Goal: Navigation & Orientation: Find specific page/section

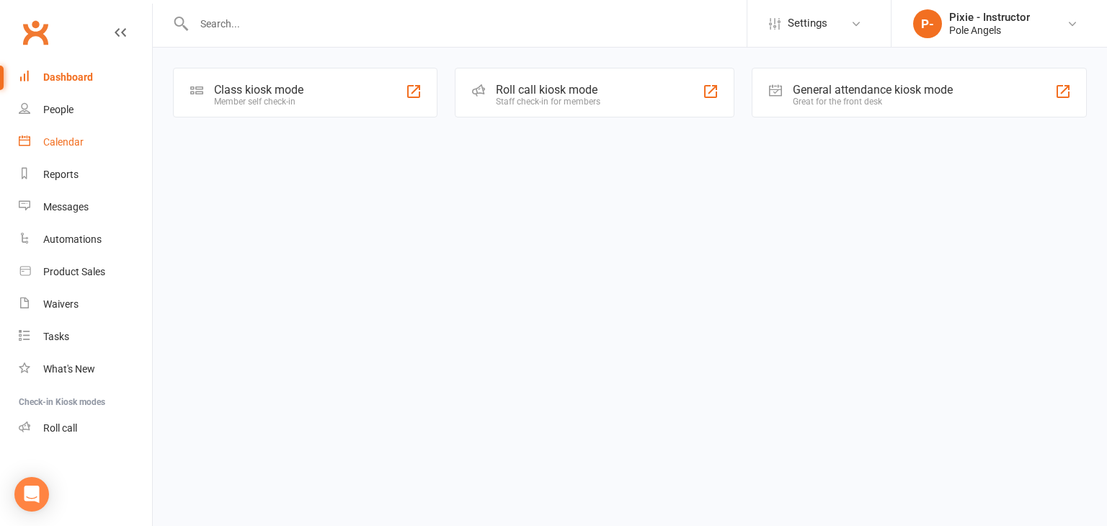
click at [58, 137] on div "Calendar" at bounding box center [63, 142] width 40 height 12
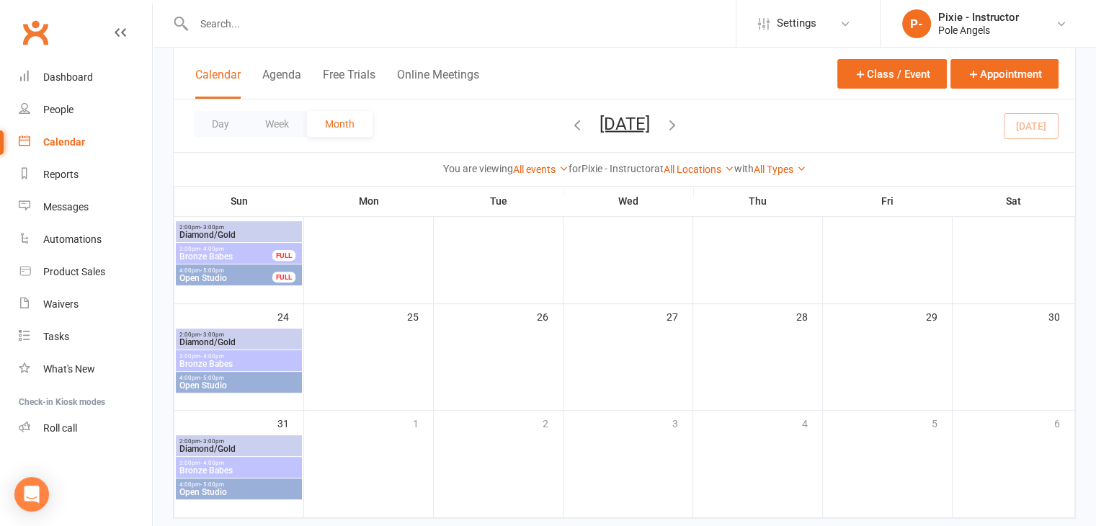
scroll to position [432, 0]
click at [236, 226] on span "2:00pm - 3:00pm" at bounding box center [239, 225] width 120 height 6
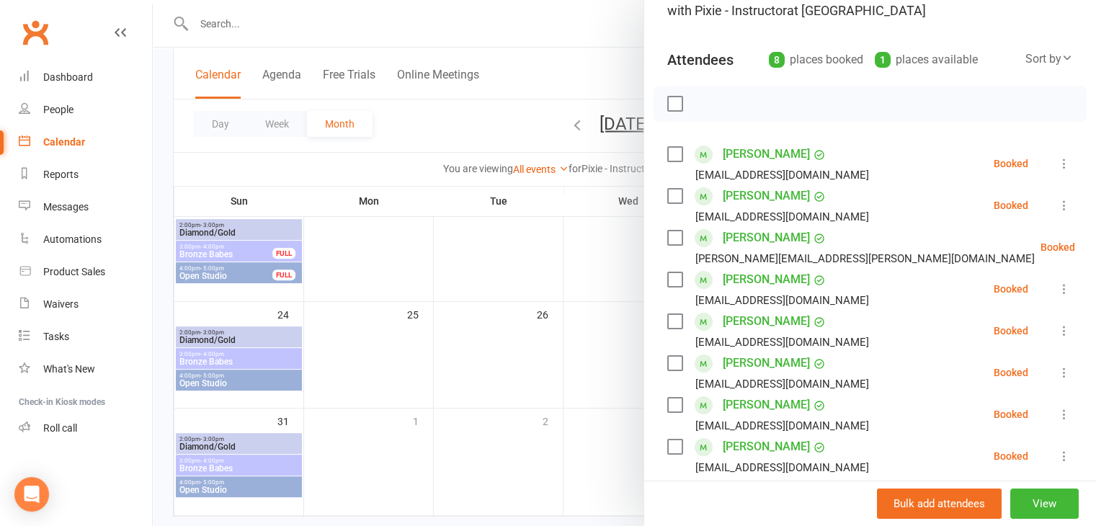
scroll to position [216, 0]
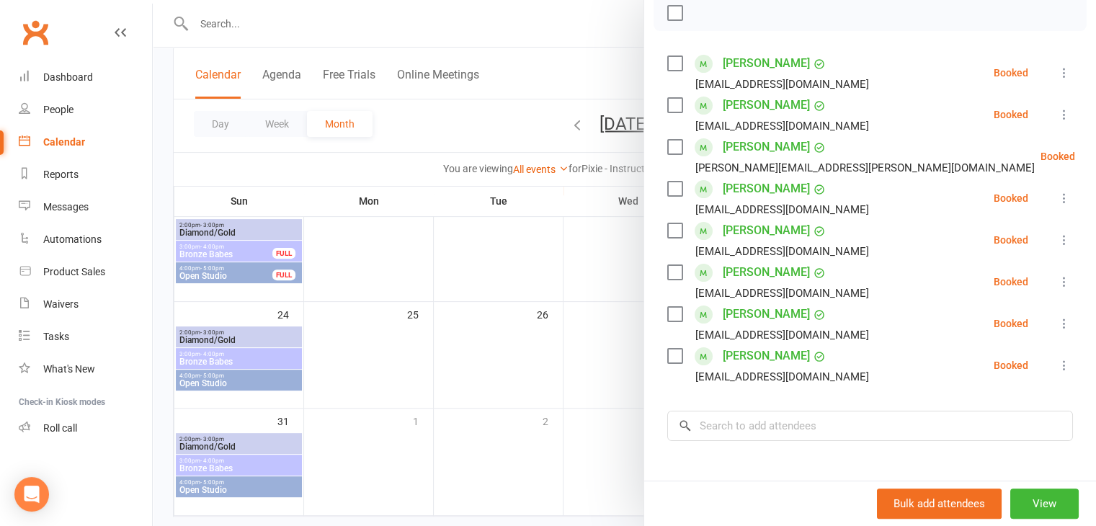
click at [233, 251] on div at bounding box center [625, 263] width 944 height 526
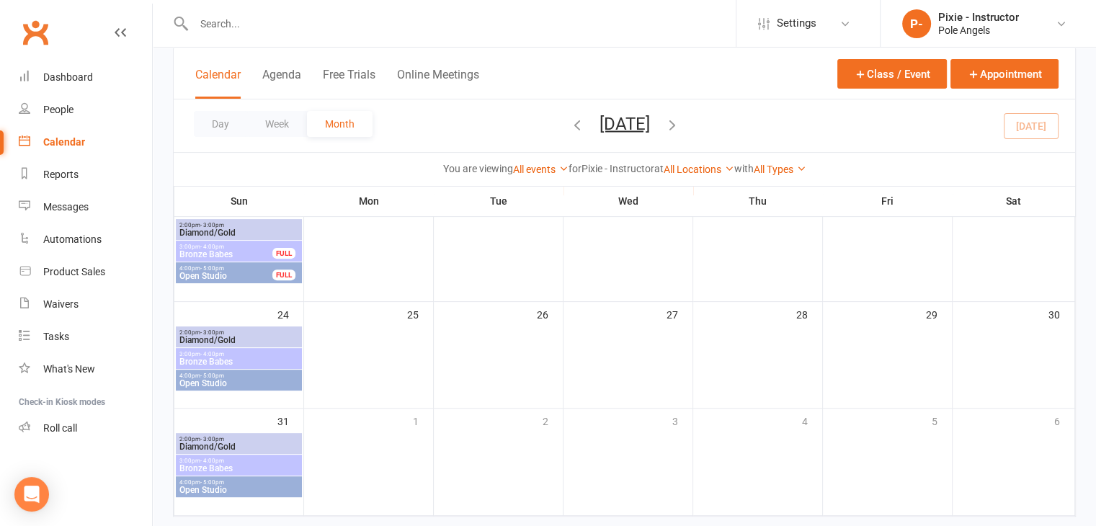
click at [257, 250] on span "Bronze Babes" at bounding box center [226, 254] width 94 height 9
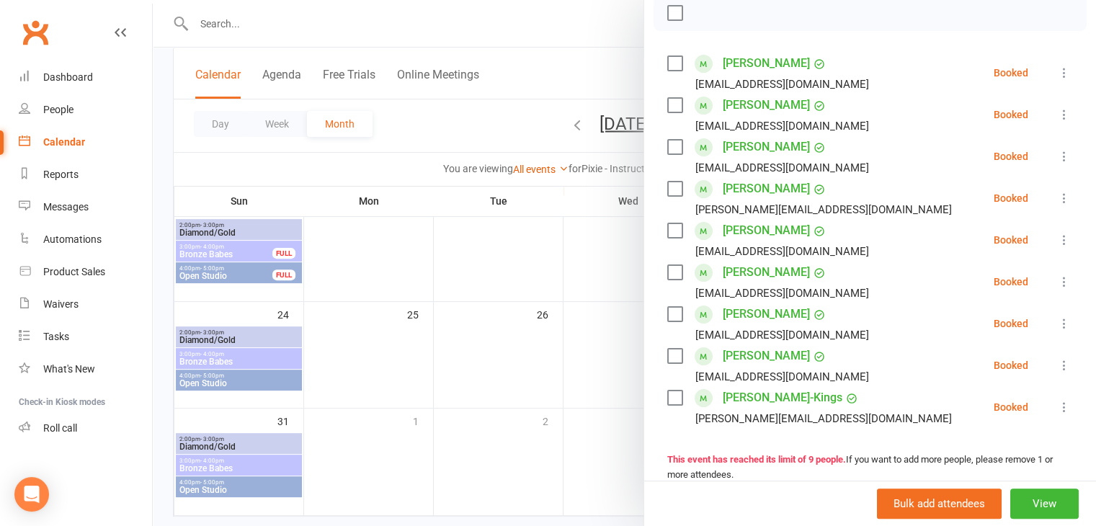
click at [265, 339] on div at bounding box center [625, 263] width 944 height 526
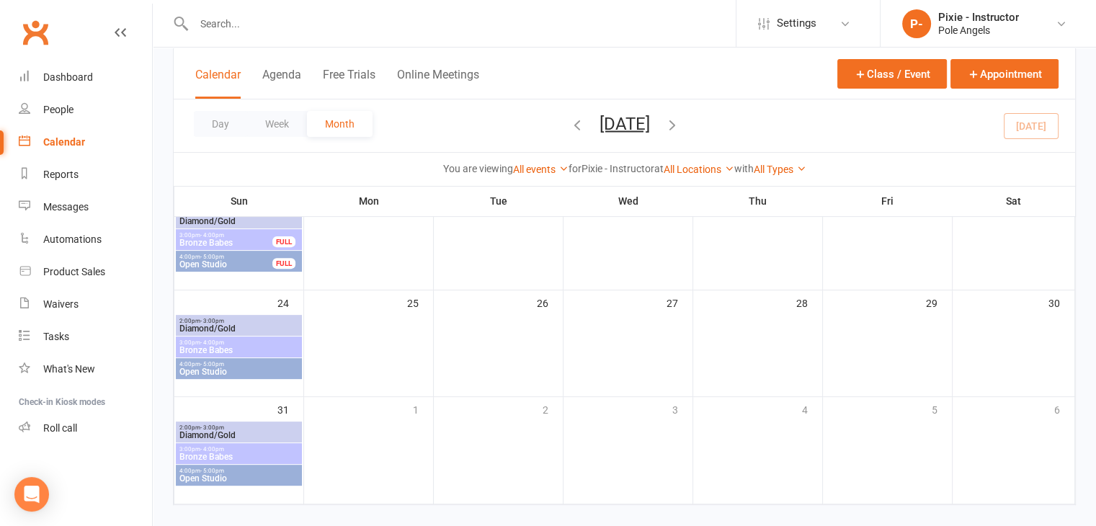
scroll to position [463, 0]
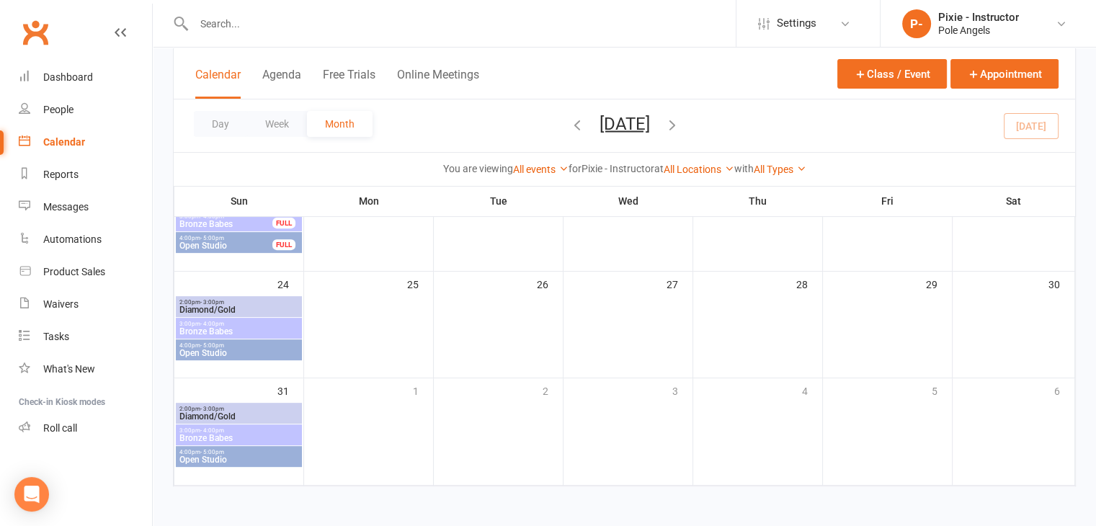
click at [248, 303] on span "2:00pm - 3:00pm" at bounding box center [239, 302] width 120 height 6
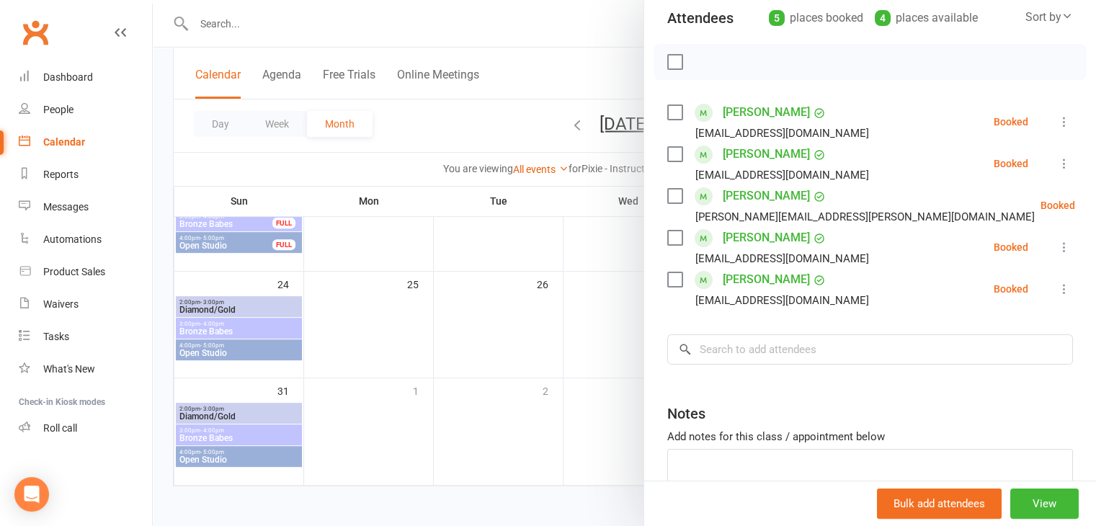
scroll to position [144, 0]
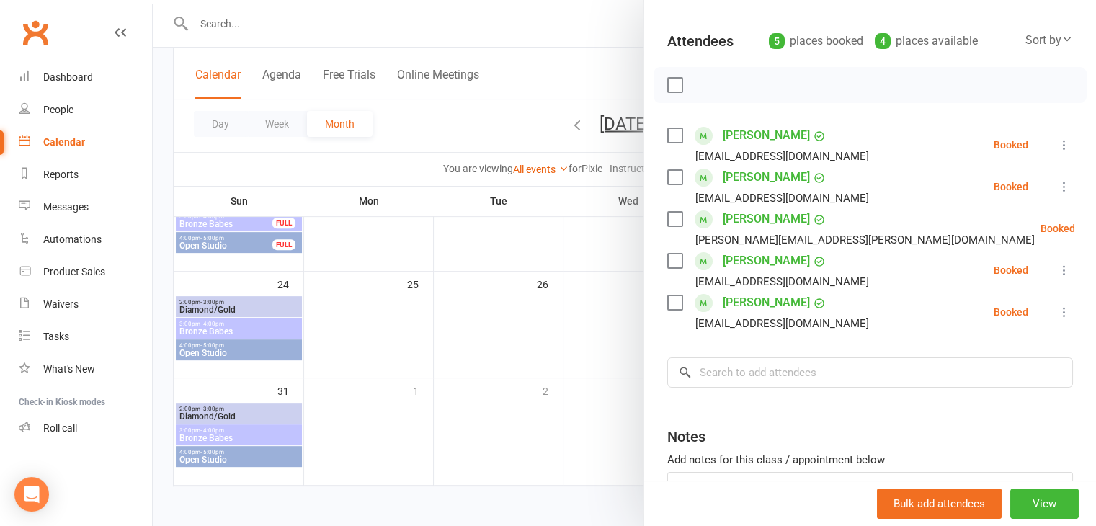
click at [265, 327] on div at bounding box center [625, 263] width 944 height 526
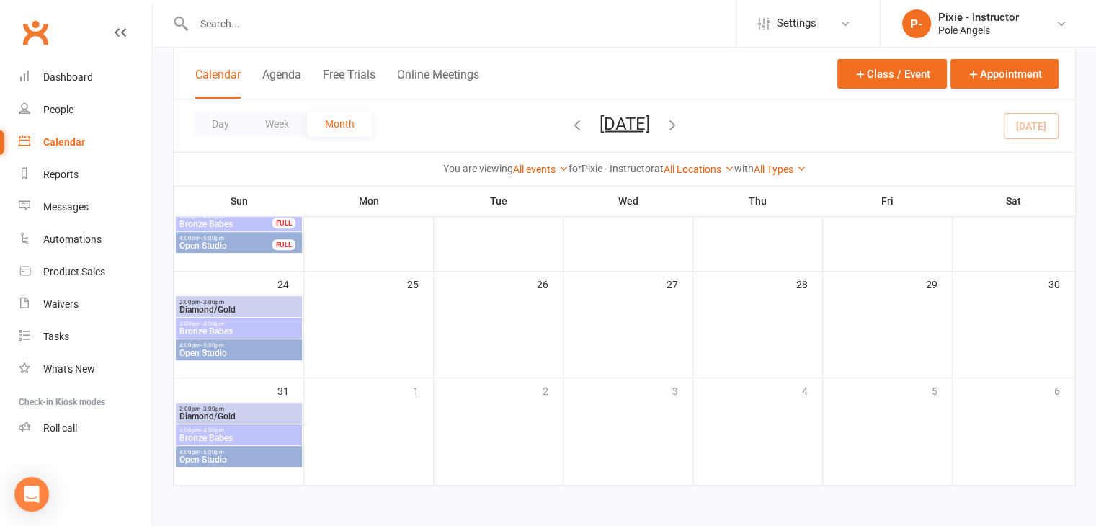
click at [241, 333] on span "Bronze Babes" at bounding box center [239, 331] width 120 height 9
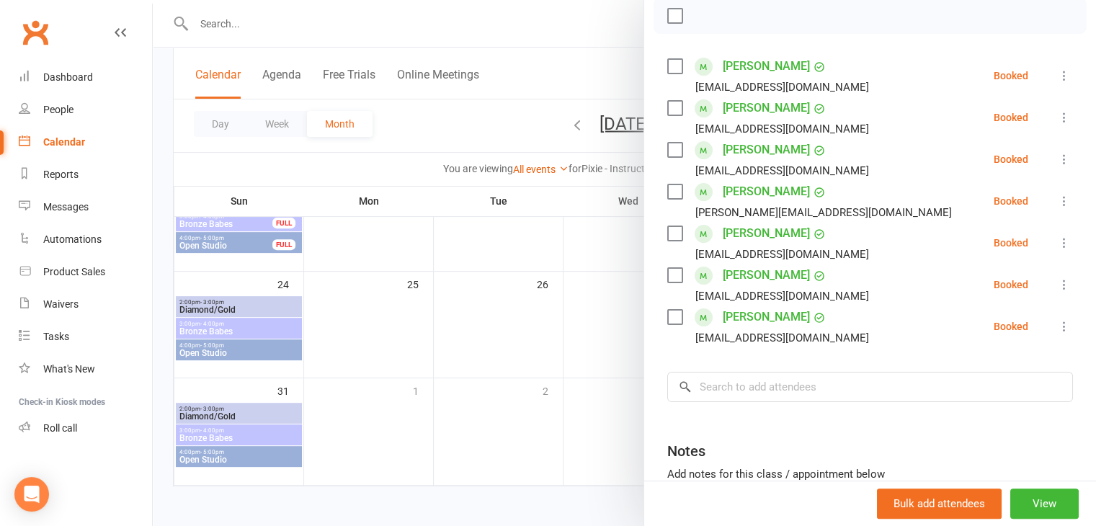
scroll to position [216, 0]
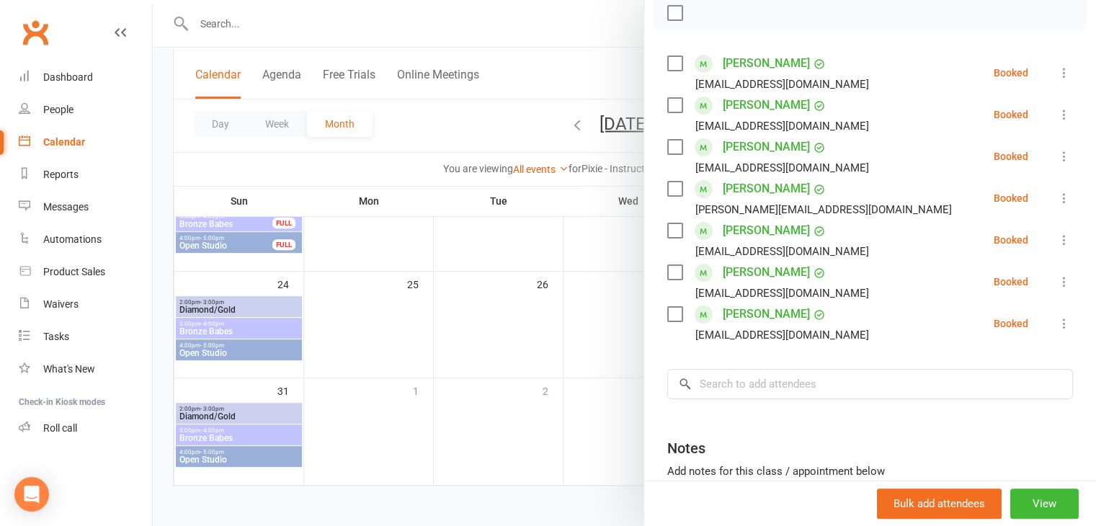
click at [230, 242] on div at bounding box center [625, 263] width 944 height 526
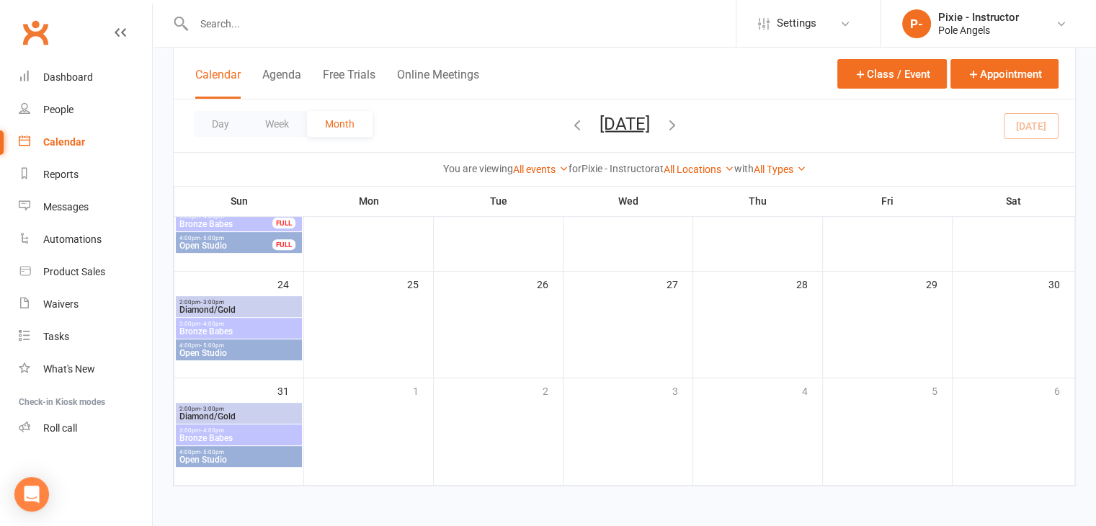
click at [230, 242] on span "Open Studio" at bounding box center [226, 245] width 94 height 9
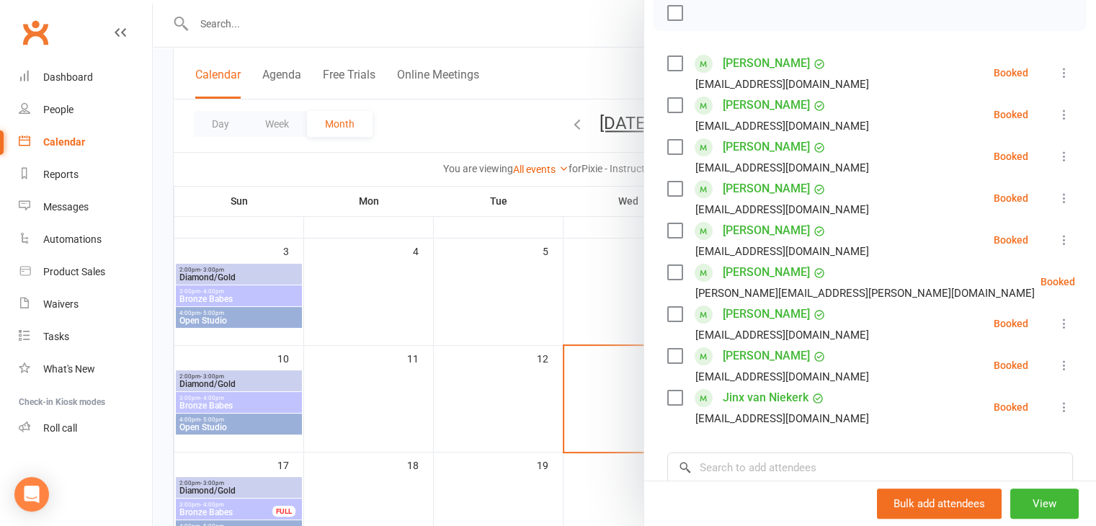
scroll to position [0, 0]
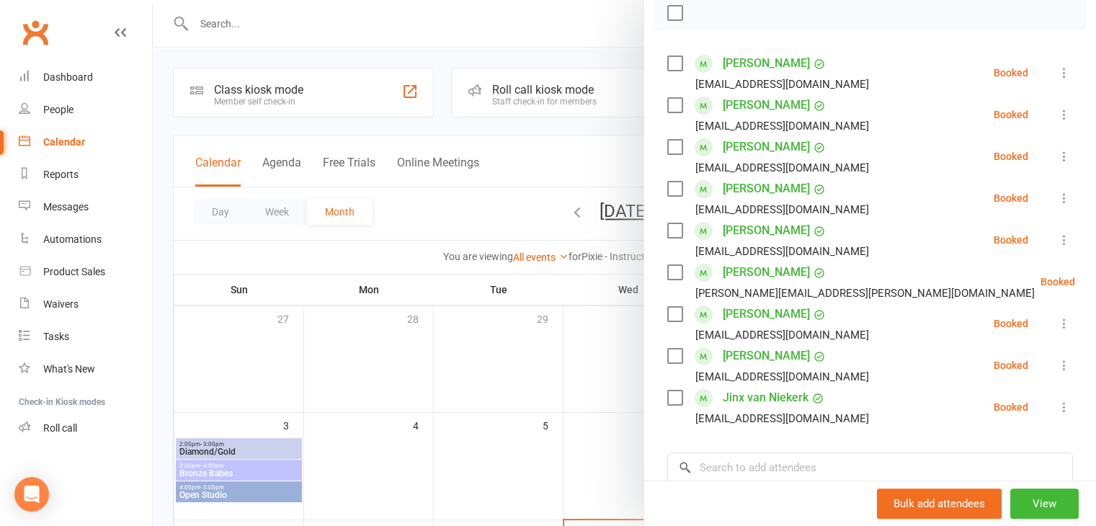
click at [133, 34] on div "Clubworx" at bounding box center [76, 40] width 152 height 53
click at [373, 50] on div at bounding box center [625, 263] width 944 height 526
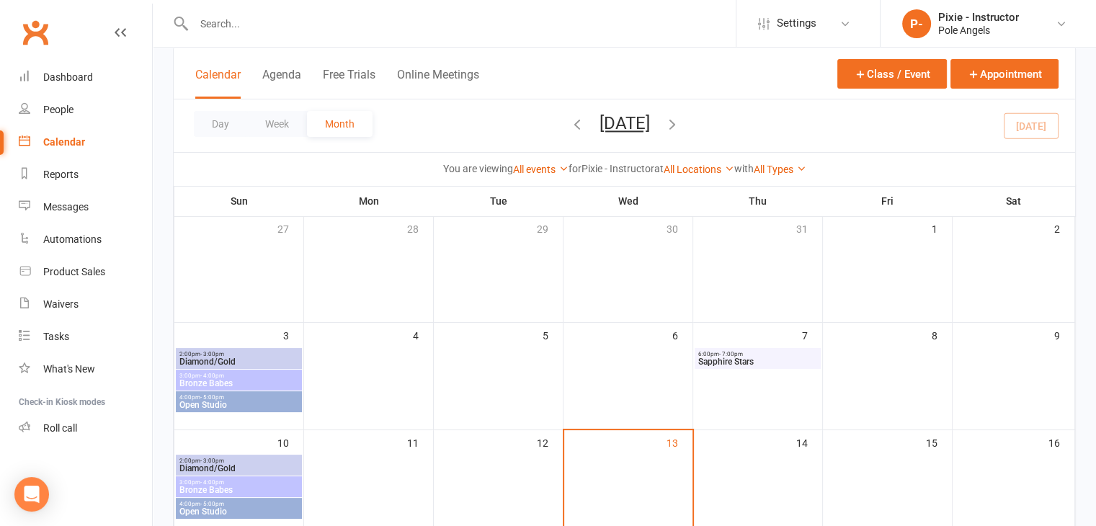
scroll to position [216, 0]
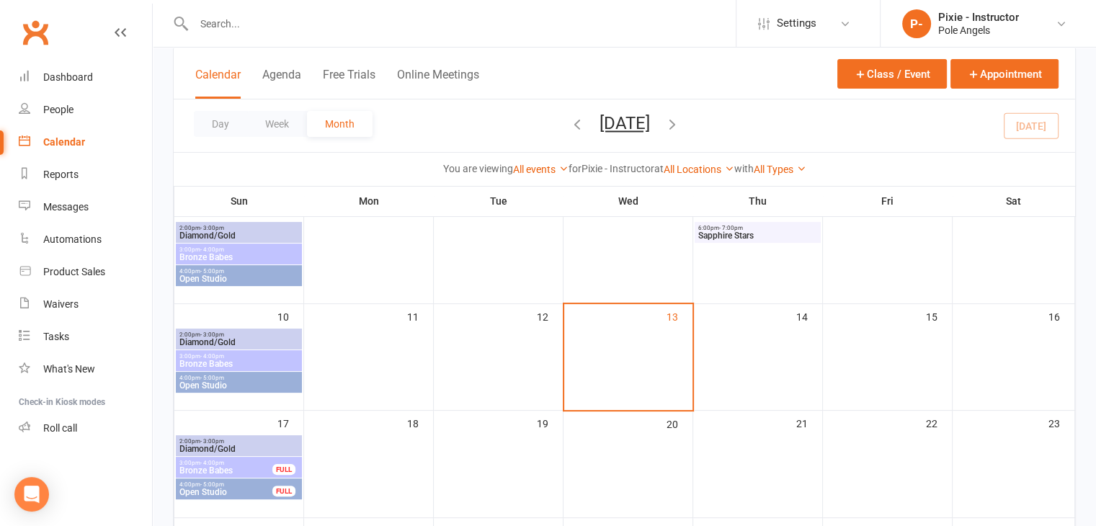
click at [680, 124] on icon "button" at bounding box center [673, 124] width 16 height 16
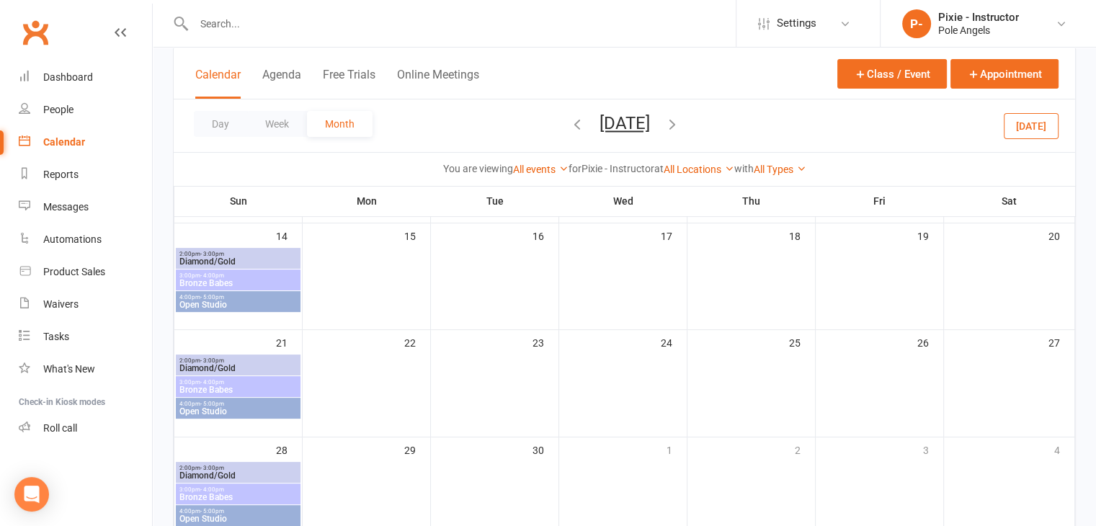
scroll to position [288, 0]
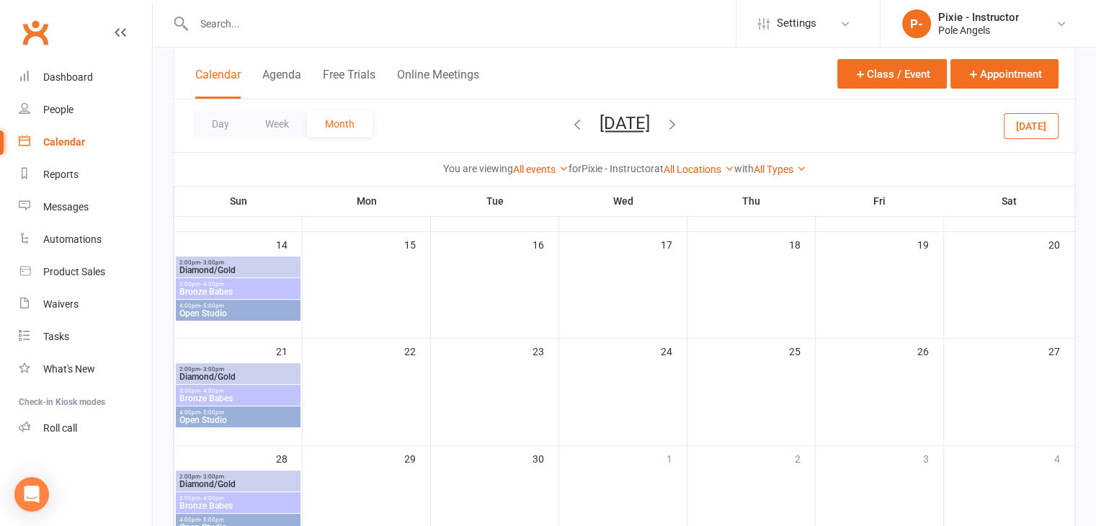
click at [262, 480] on span "Diamond/Gold" at bounding box center [238, 484] width 119 height 9
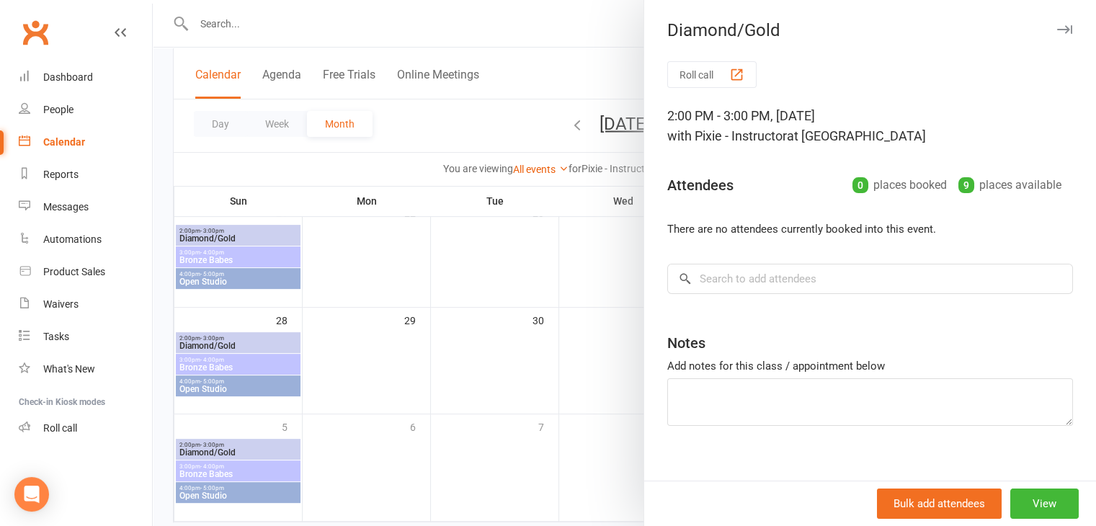
scroll to position [432, 0]
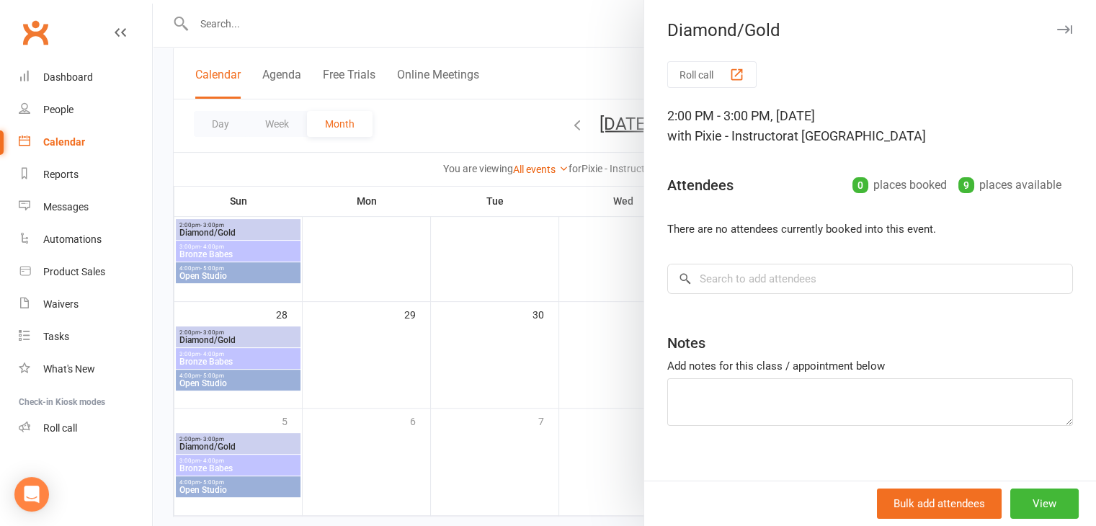
click at [240, 351] on div at bounding box center [625, 263] width 944 height 526
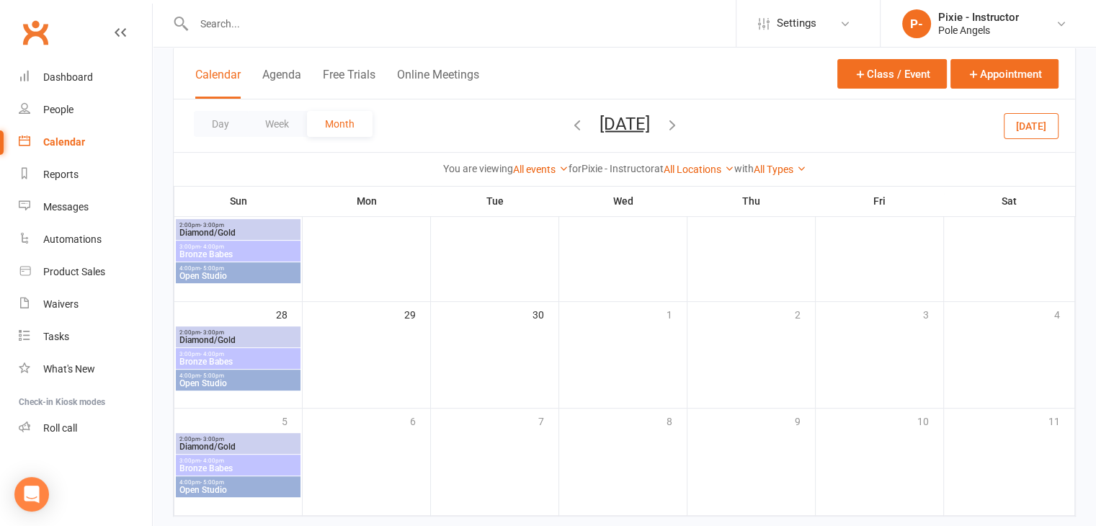
click at [241, 352] on span "3:00pm - 4:00pm" at bounding box center [238, 354] width 119 height 6
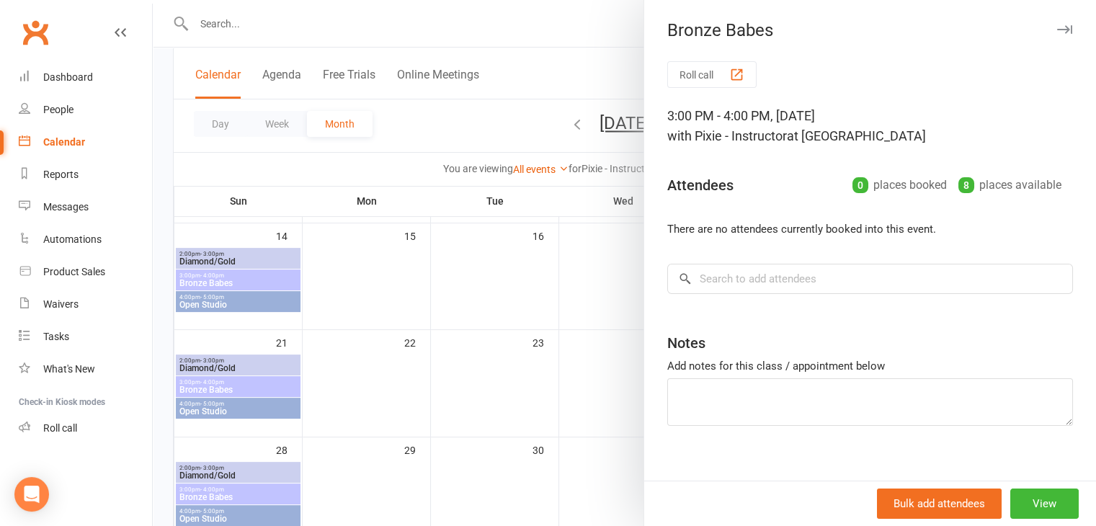
scroll to position [288, 0]
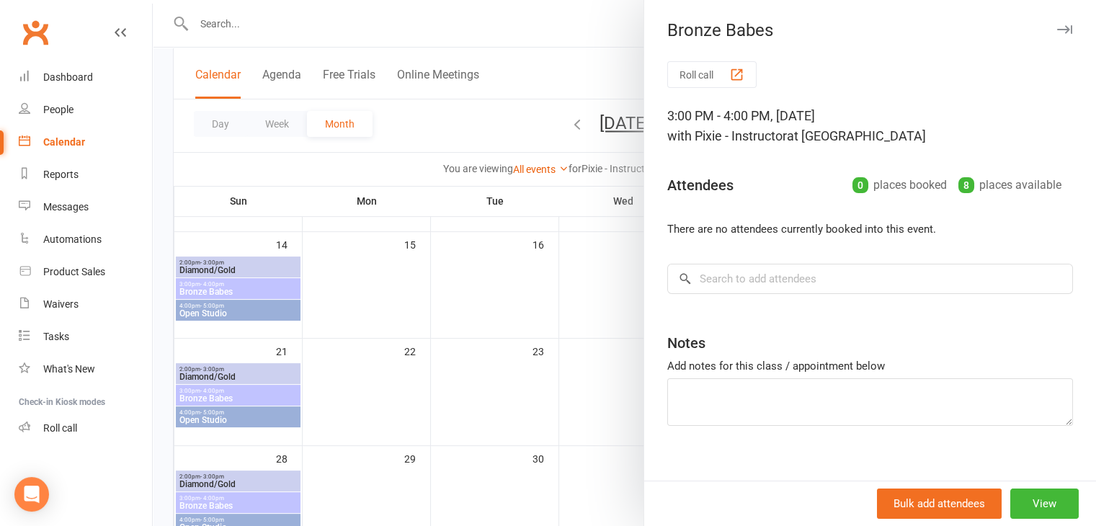
click at [247, 272] on div at bounding box center [625, 263] width 944 height 526
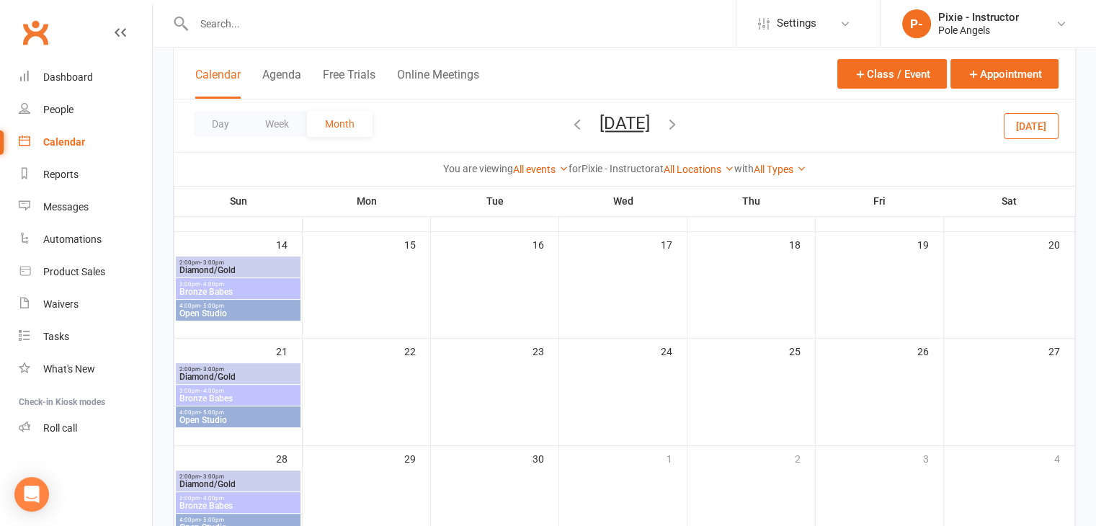
click at [247, 272] on div at bounding box center [625, 263] width 944 height 526
click at [247, 272] on span "Diamond/Gold" at bounding box center [238, 270] width 119 height 9
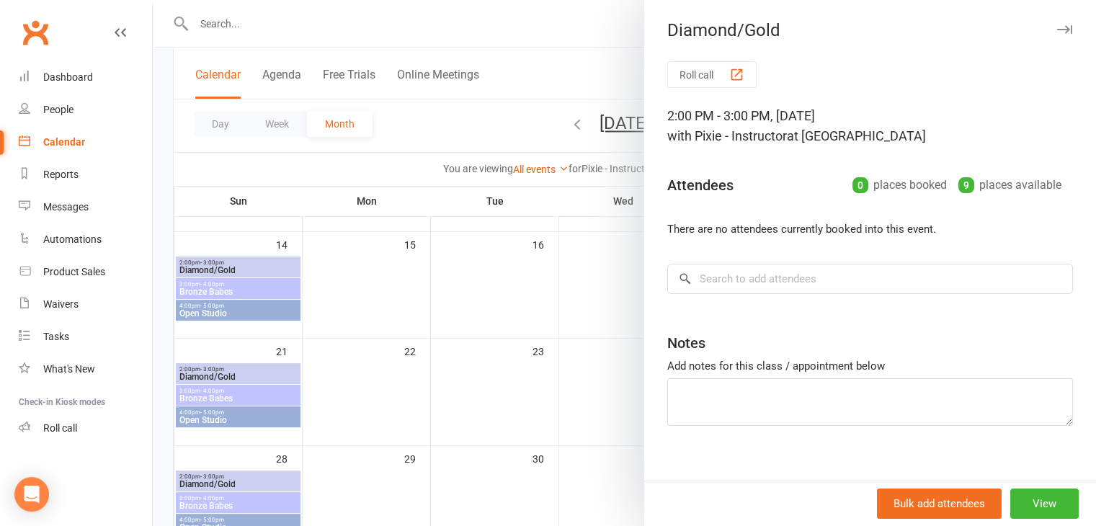
click at [274, 19] on div at bounding box center [625, 263] width 944 height 526
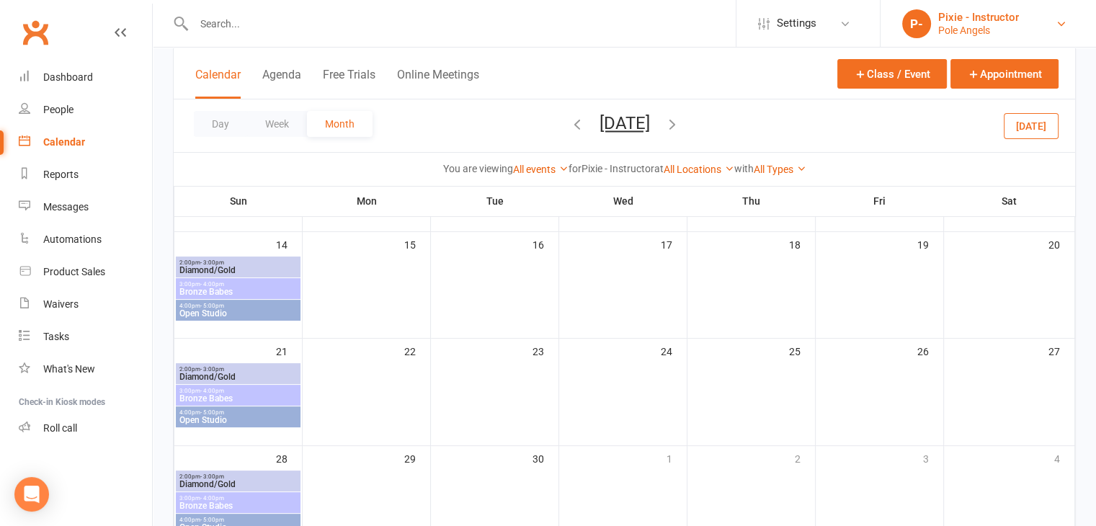
click at [1008, 22] on div "Pixie - Instructor" at bounding box center [978, 17] width 81 height 13
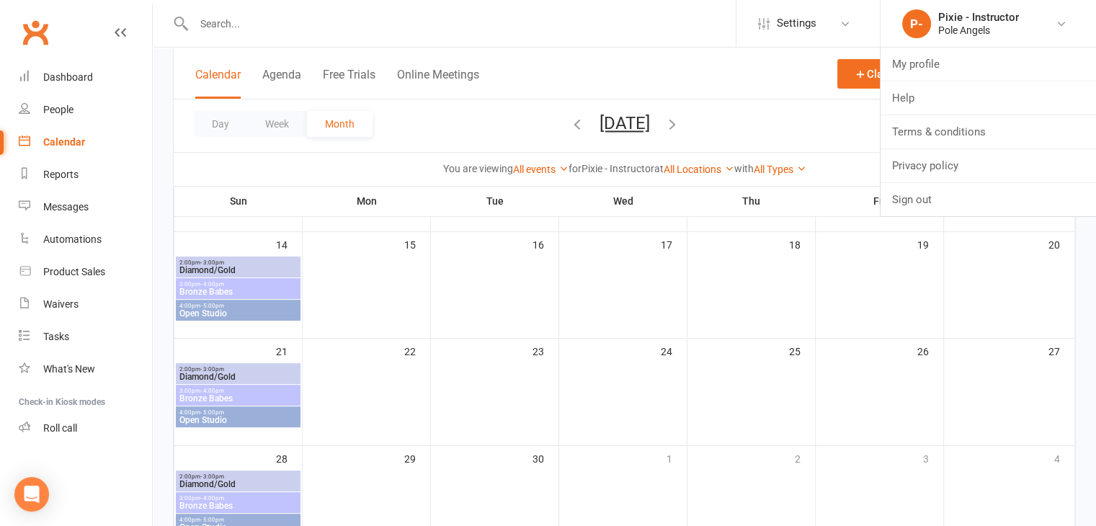
click at [680, 39] on div at bounding box center [454, 23] width 563 height 47
